Goal: Navigation & Orientation: Find specific page/section

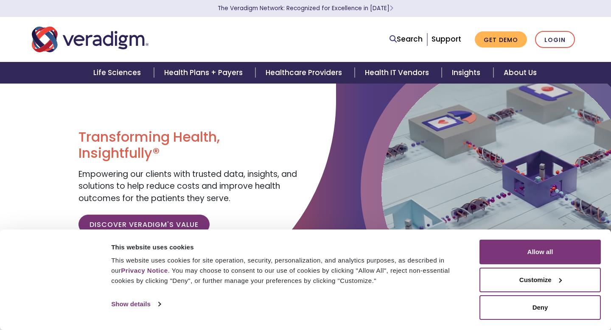
click at [535, 38] on ul "Search Support Get Demo Login" at bounding box center [483, 39] width 194 height 17
click at [541, 38] on link "Login" at bounding box center [555, 39] width 40 height 17
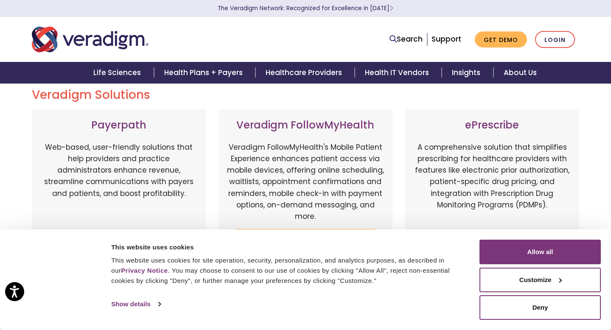
scroll to position [67, 0]
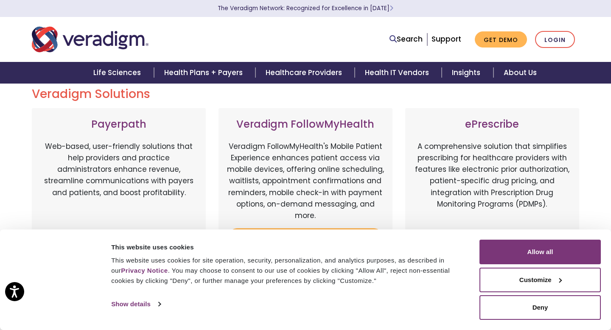
click at [292, 175] on p "Veradigm FollowMyHealth's Mobile Patient Experience enhances patient access via…" at bounding box center [305, 181] width 157 height 81
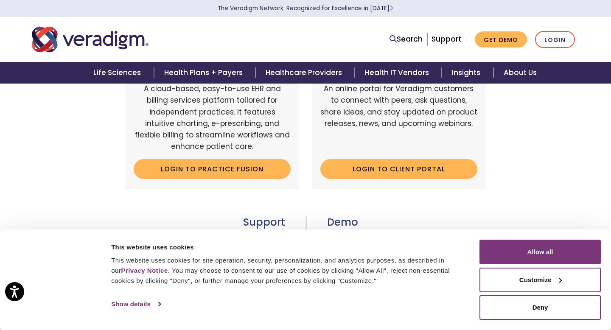
scroll to position [302, 0]
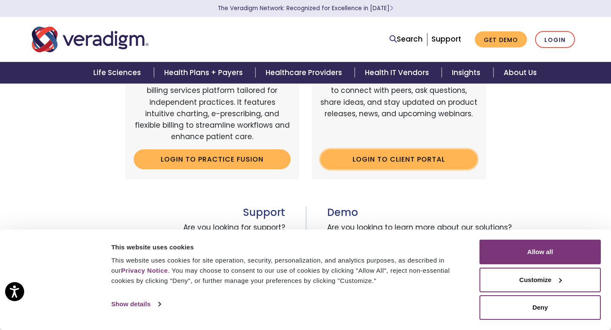
click at [431, 155] on link "Login to Client Portal" at bounding box center [399, 159] width 157 height 20
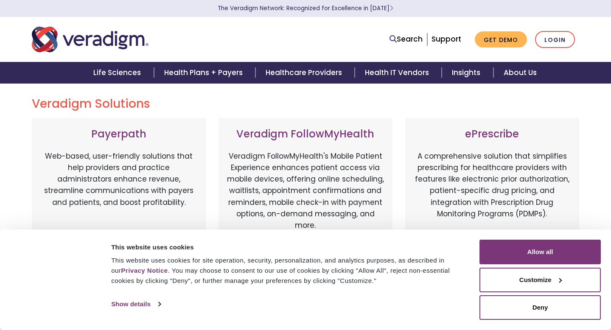
scroll to position [92, 0]
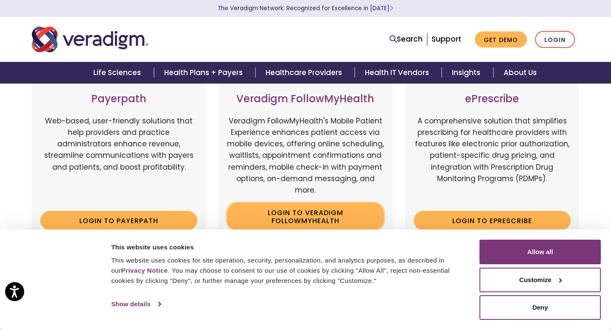
click at [293, 211] on link "Login to Veradigm FollowMyHealth" at bounding box center [305, 217] width 157 height 28
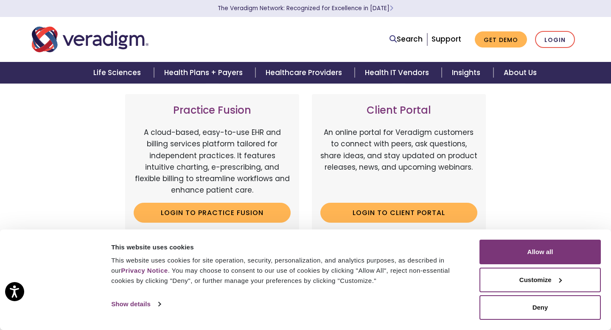
scroll to position [252, 0]
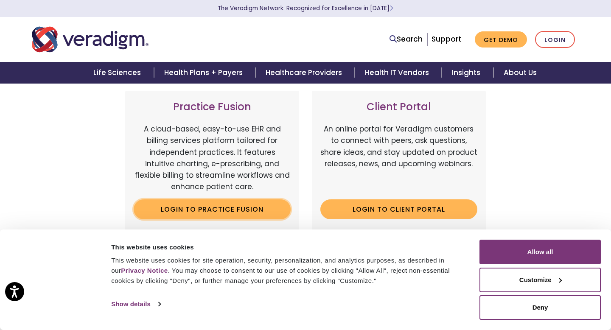
click at [251, 204] on link "Login to Practice Fusion" at bounding box center [212, 210] width 157 height 20
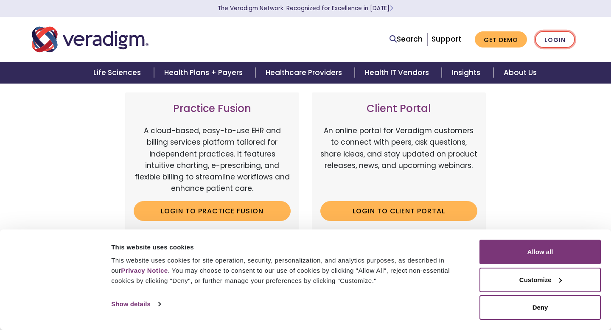
click at [558, 48] on link "Login" at bounding box center [555, 39] width 40 height 17
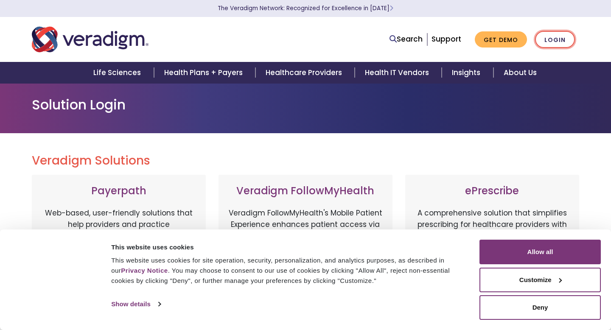
click at [558, 48] on link "Login" at bounding box center [555, 39] width 40 height 17
click at [107, 36] on img "Veradigm logo" at bounding box center [90, 39] width 117 height 28
